Goal: Transaction & Acquisition: Register for event/course

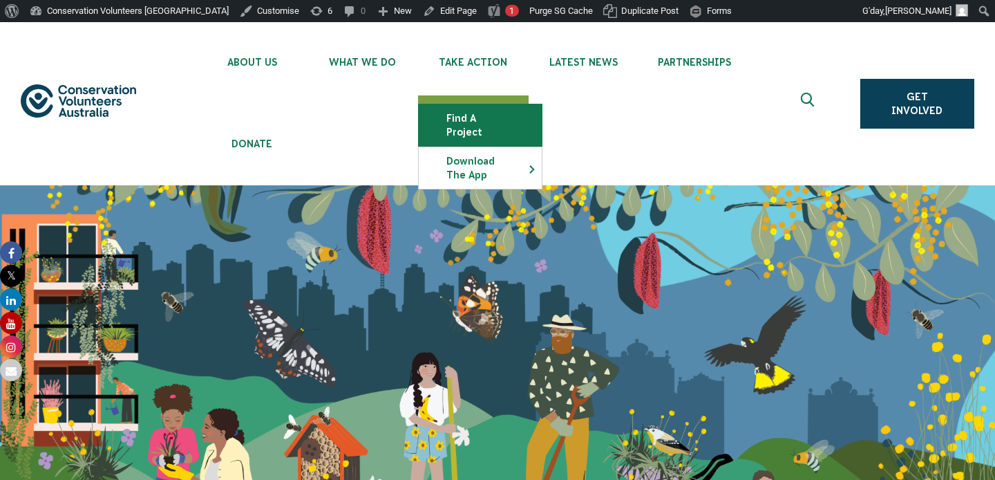
click at [474, 123] on link "Find a project" at bounding box center [480, 124] width 123 height 41
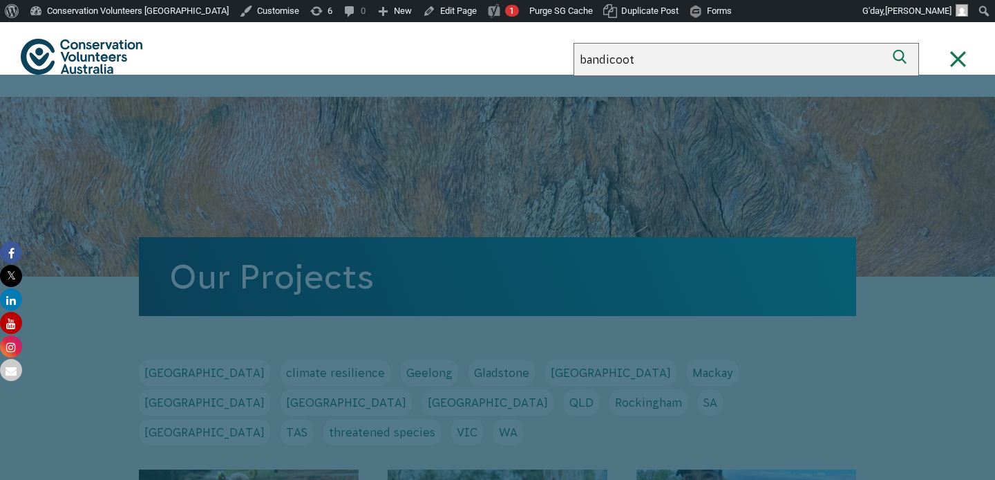
type input "bandicoot"
click at [886, 43] on button "Search" at bounding box center [902, 59] width 33 height 33
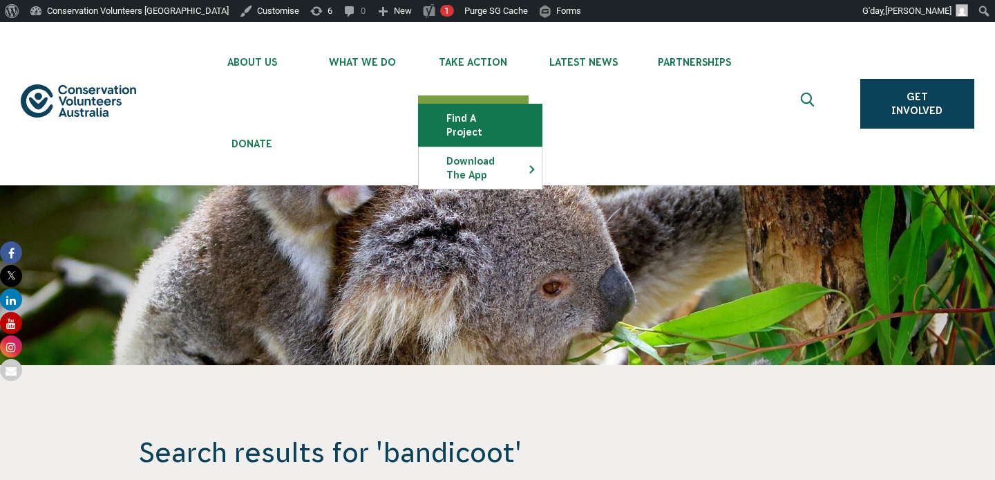
click at [456, 114] on link "Find a project" at bounding box center [480, 124] width 123 height 41
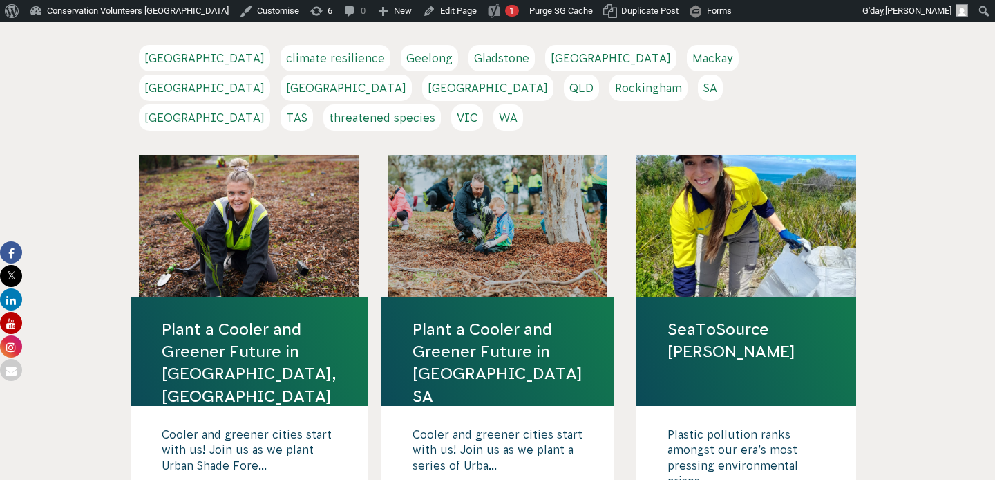
scroll to position [404, 0]
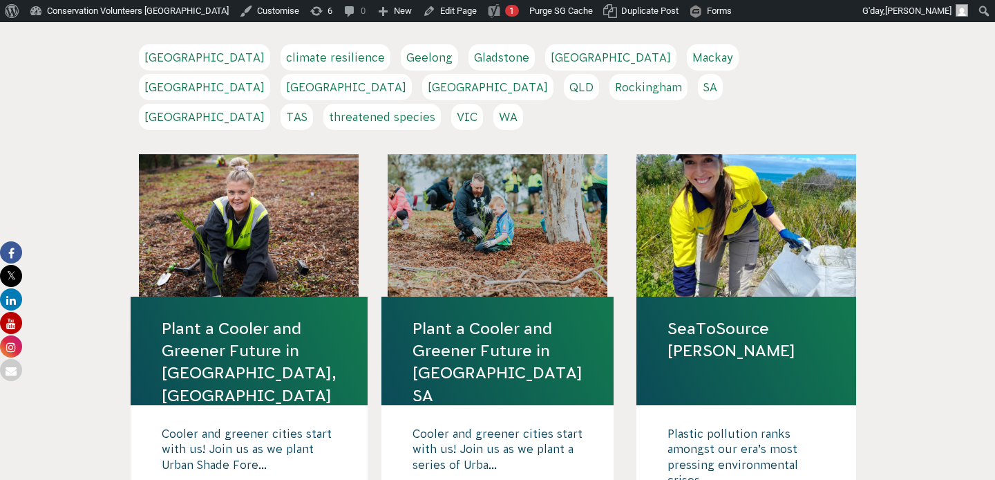
click at [483, 104] on link "VIC" at bounding box center [467, 117] width 32 height 26
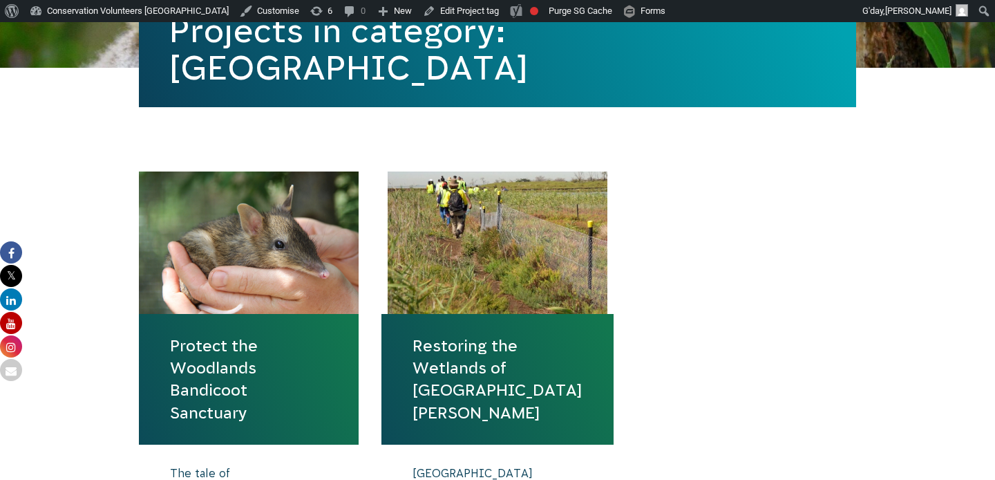
scroll to position [470, 0]
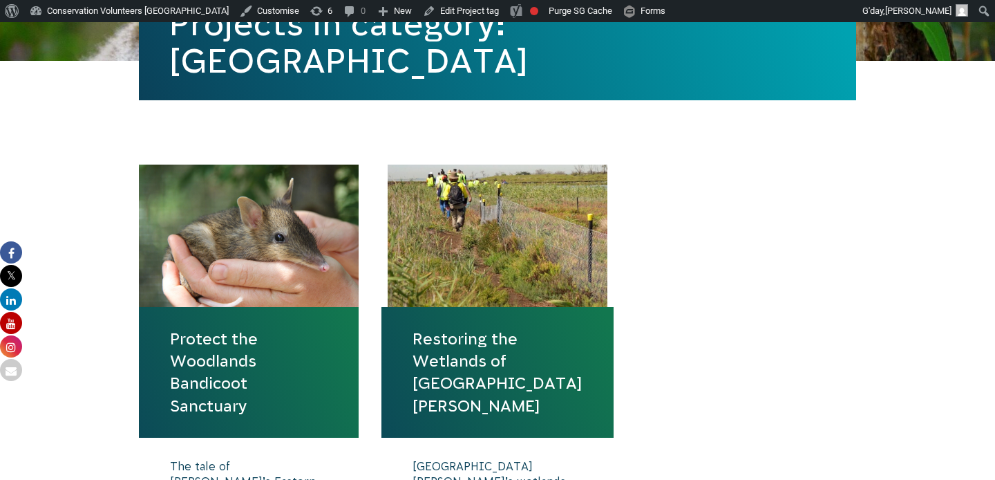
click at [226, 386] on link "Protect the Woodlands Bandicoot Sanctuary" at bounding box center [249, 372] width 158 height 89
